Goal: Check status: Check status

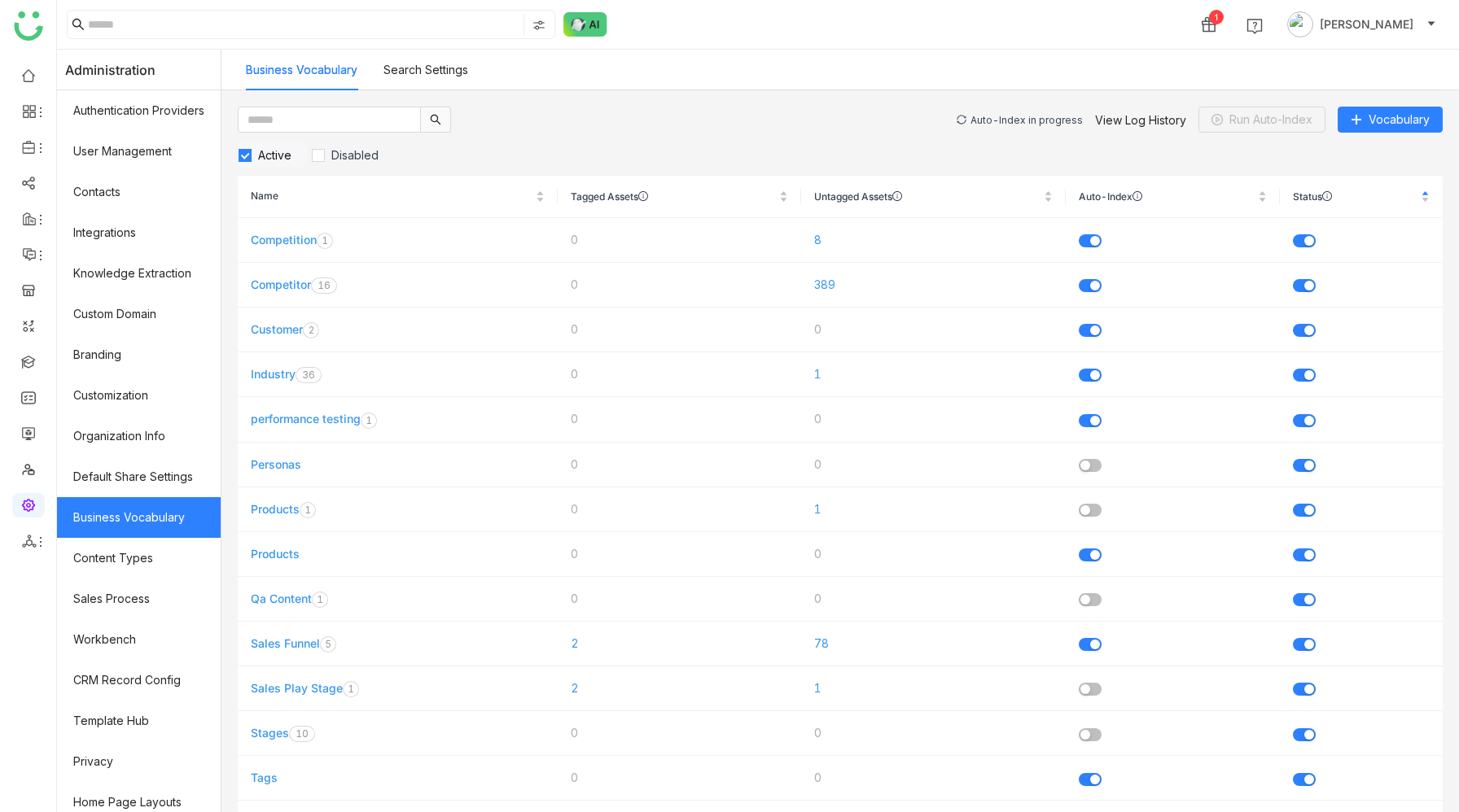
click at [1045, 122] on div "Auto-Index in progress" at bounding box center [1027, 121] width 113 height 13
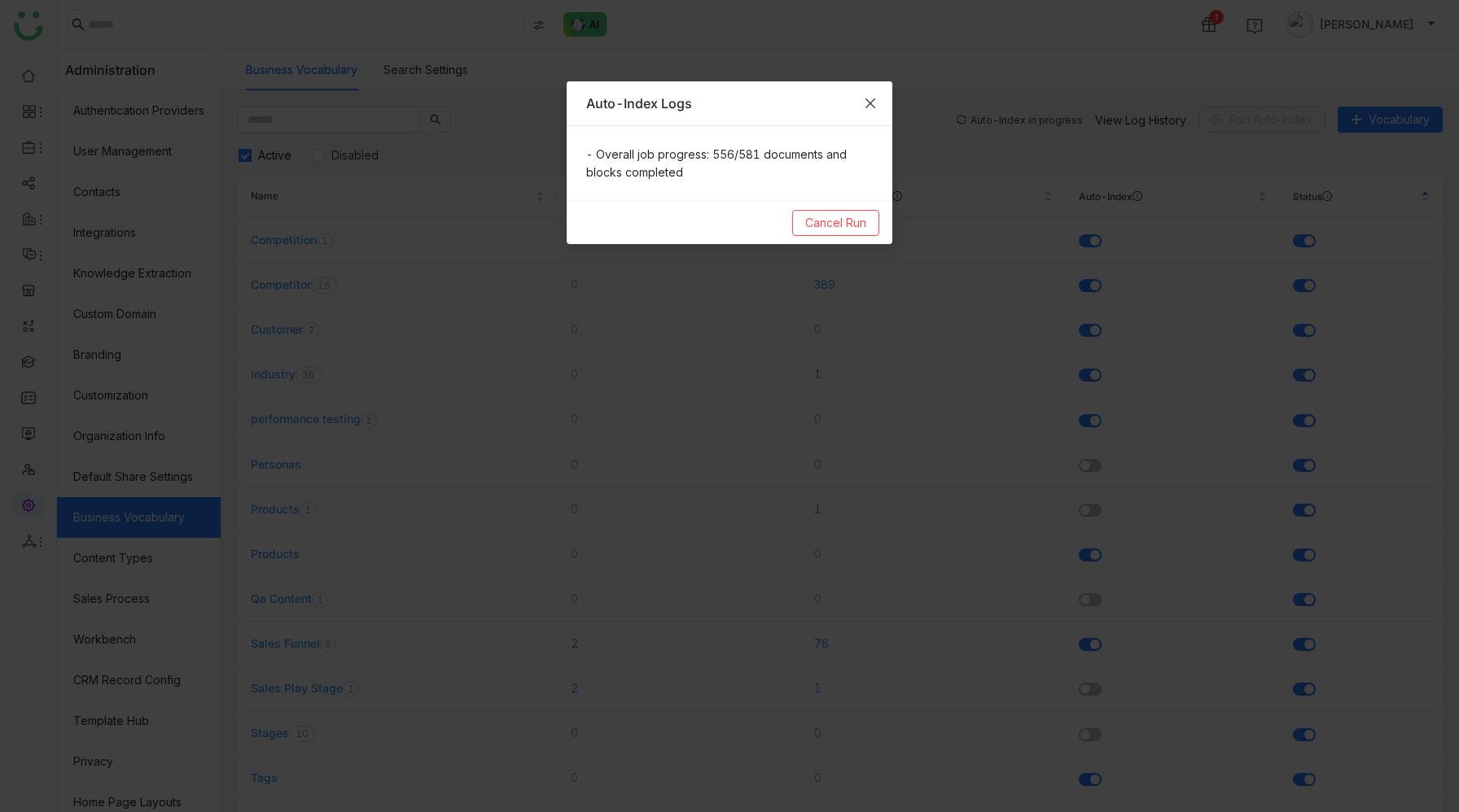
click at [869, 96] on icon "Close" at bounding box center [870, 103] width 13 height 13
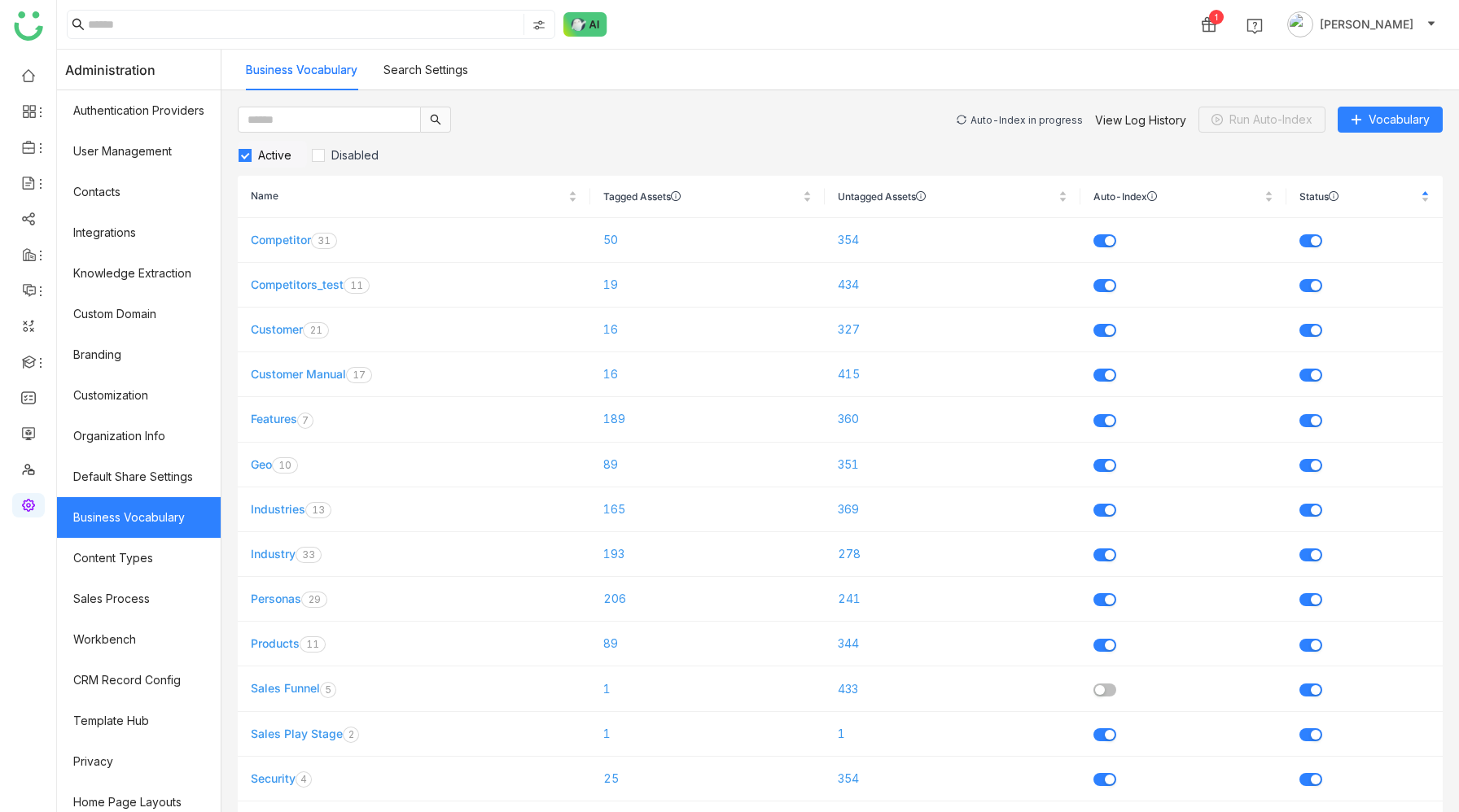
click at [1019, 118] on div "Auto-Index in progress" at bounding box center [1027, 121] width 113 height 13
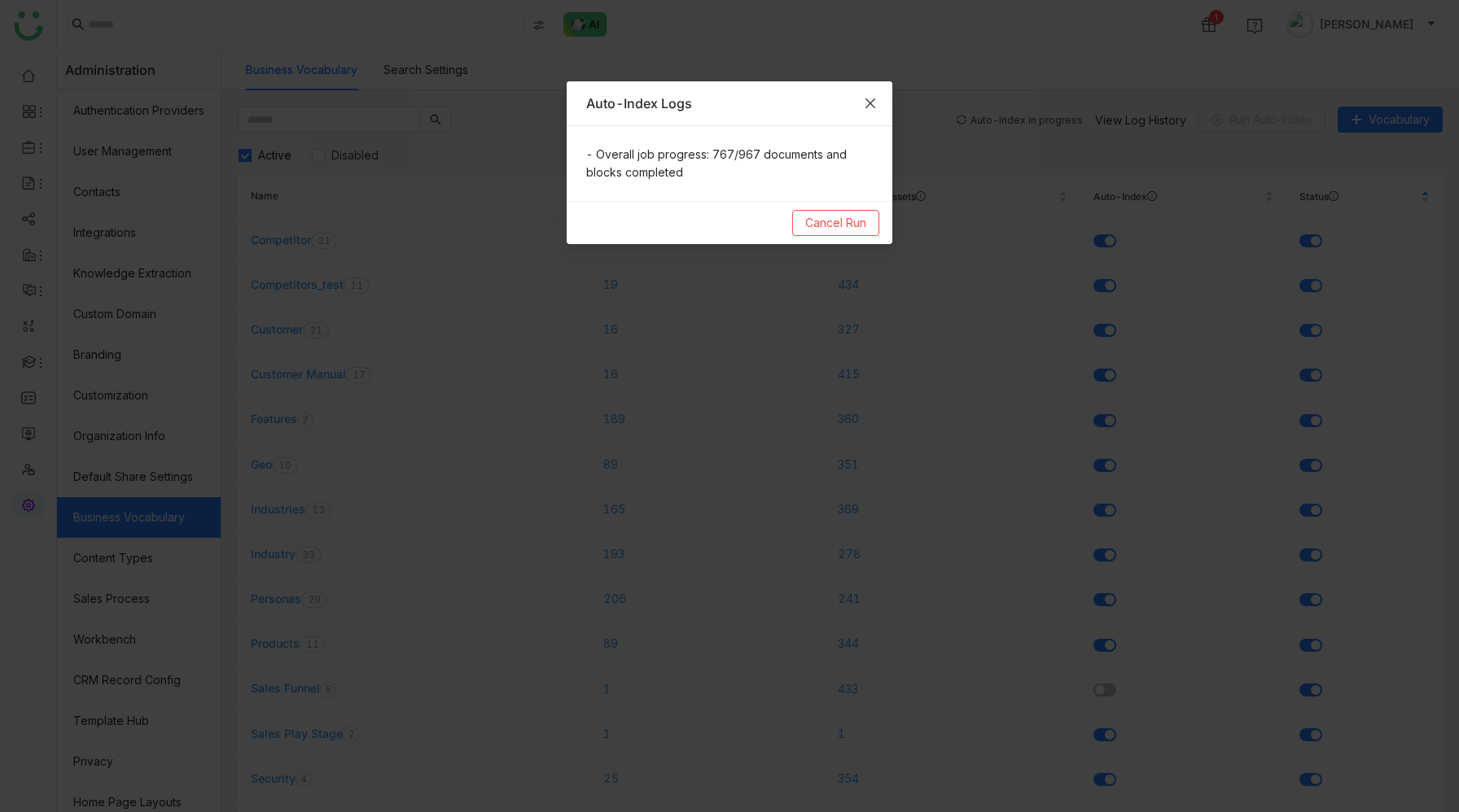
click at [872, 100] on icon "Close" at bounding box center [870, 103] width 10 height 10
